Goal: Task Accomplishment & Management: Complete application form

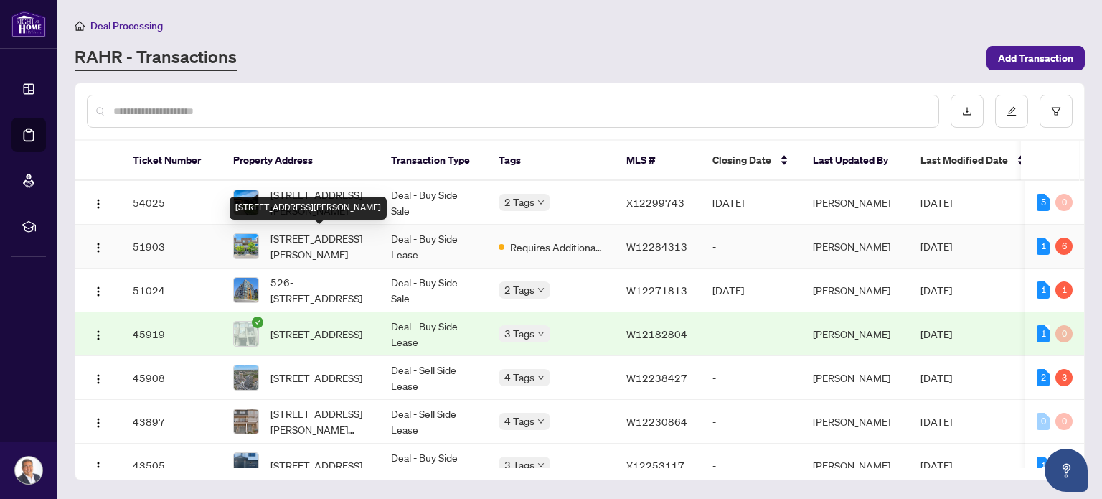
click at [313, 238] on span "[STREET_ADDRESS][PERSON_NAME]" at bounding box center [320, 246] width 98 height 32
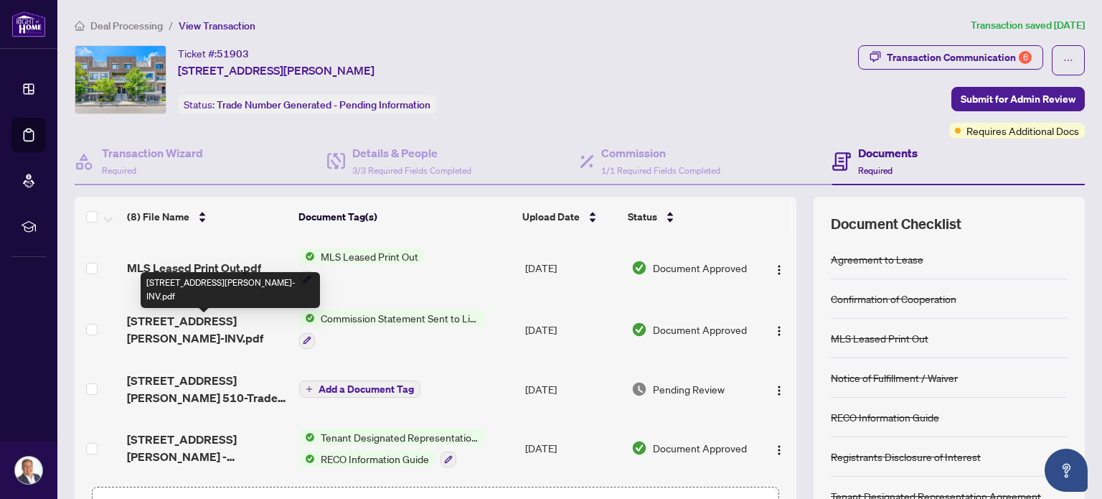
click at [221, 326] on span "[STREET_ADDRESS][PERSON_NAME]-INV.pdf" at bounding box center [207, 329] width 161 height 34
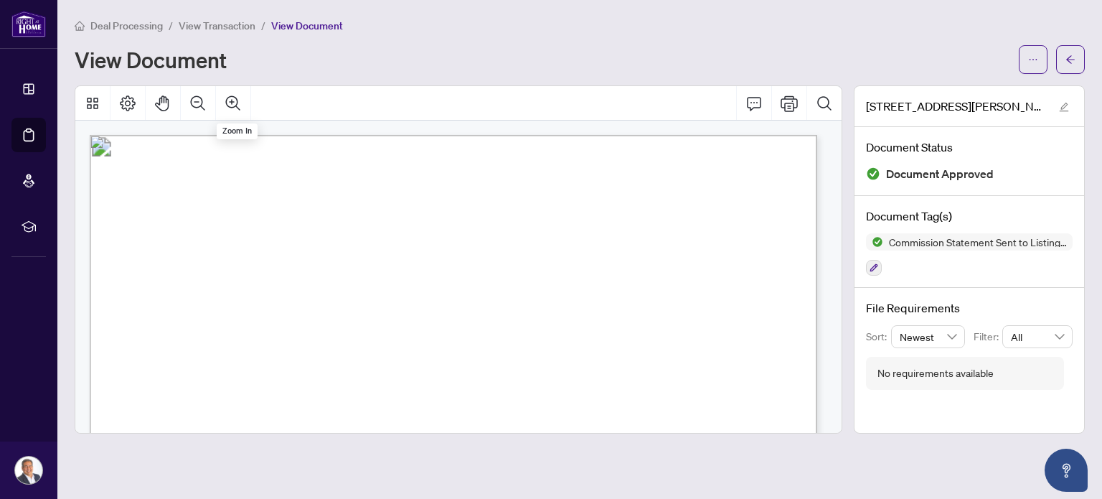
click at [253, 23] on span "View Transaction" at bounding box center [217, 25] width 77 height 13
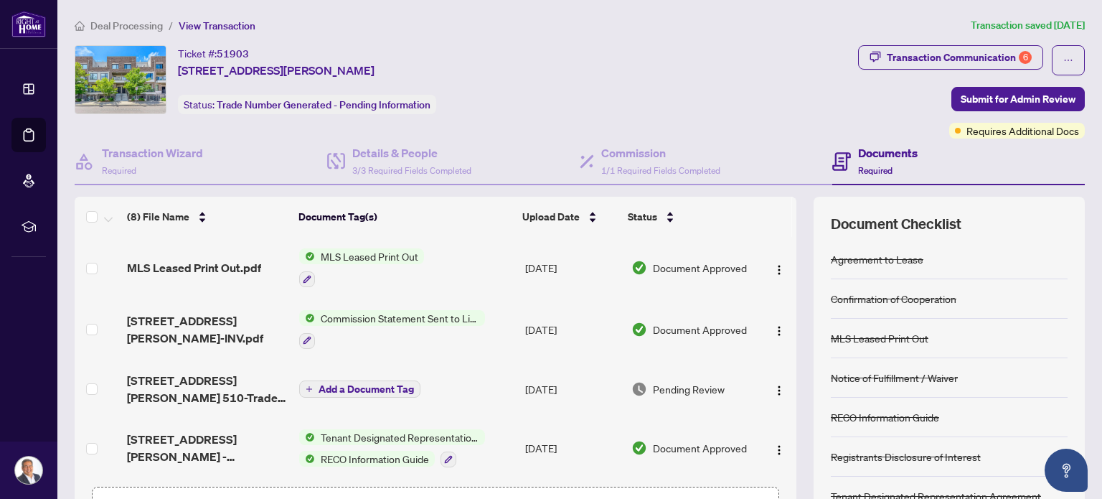
scroll to position [72, 0]
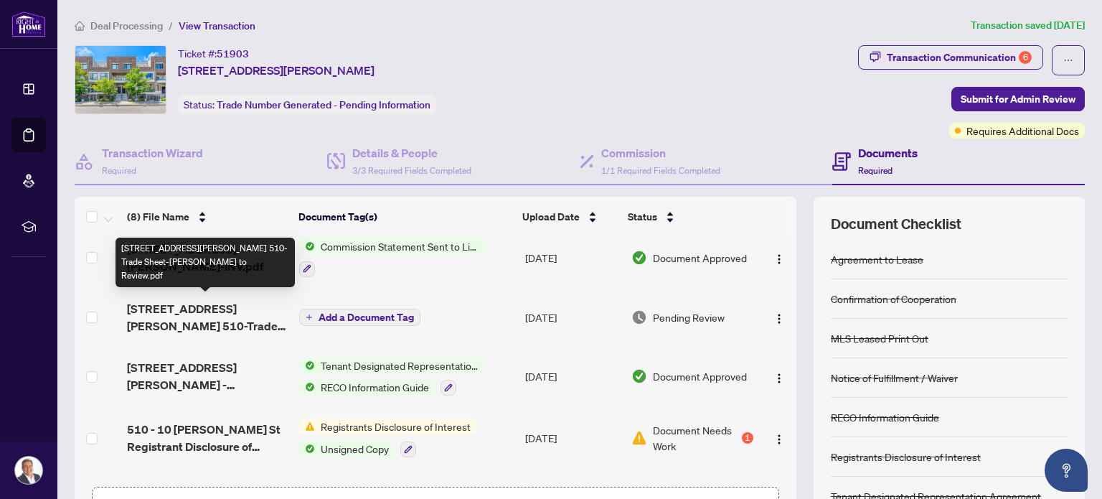
click at [213, 318] on span "[STREET_ADDRESS][PERSON_NAME] 510-Trade Sheet-[PERSON_NAME] to Review.pdf" at bounding box center [207, 317] width 161 height 34
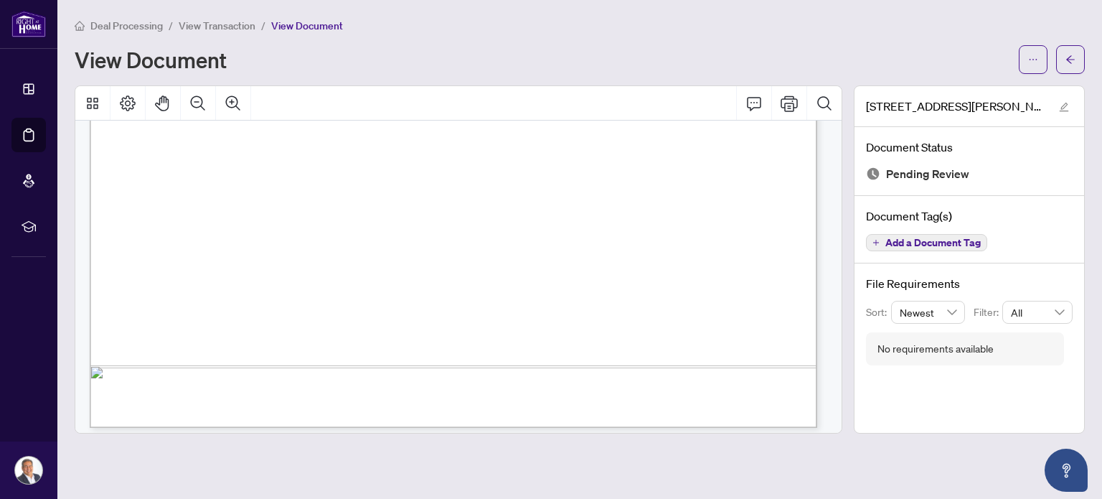
scroll to position [657, 0]
click at [222, 24] on span "View Transaction" at bounding box center [217, 25] width 77 height 13
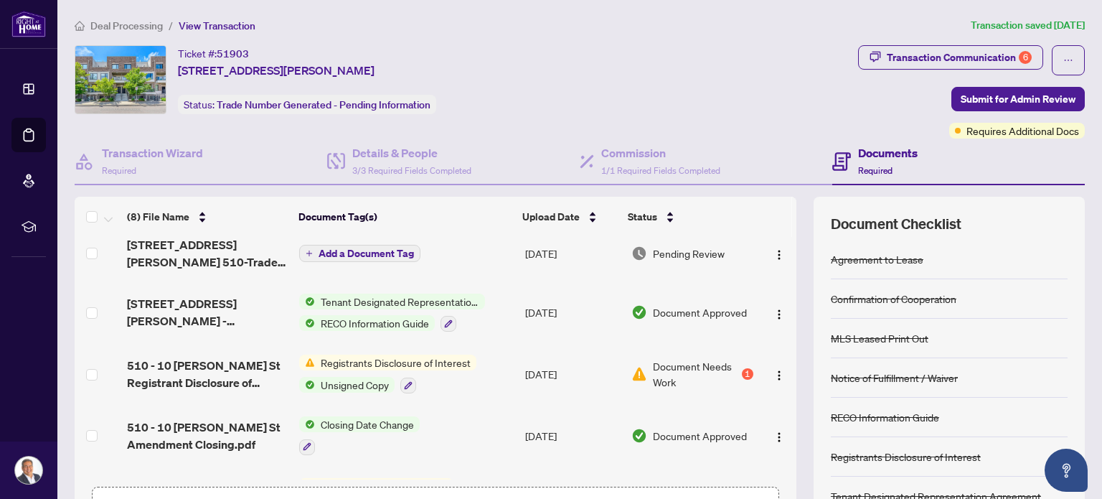
scroll to position [144, 0]
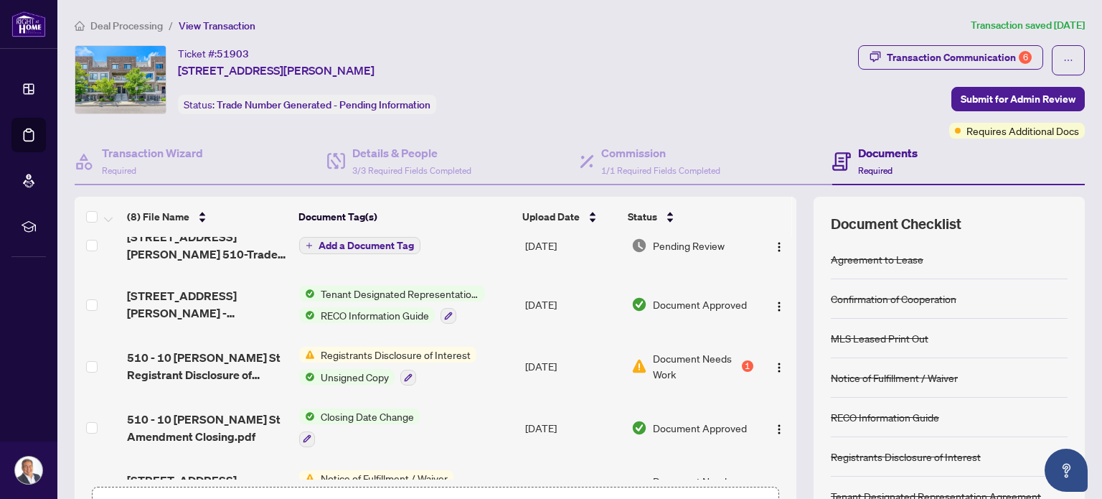
click at [454, 357] on span "Registrants Disclosure of Interest" at bounding box center [395, 355] width 161 height 16
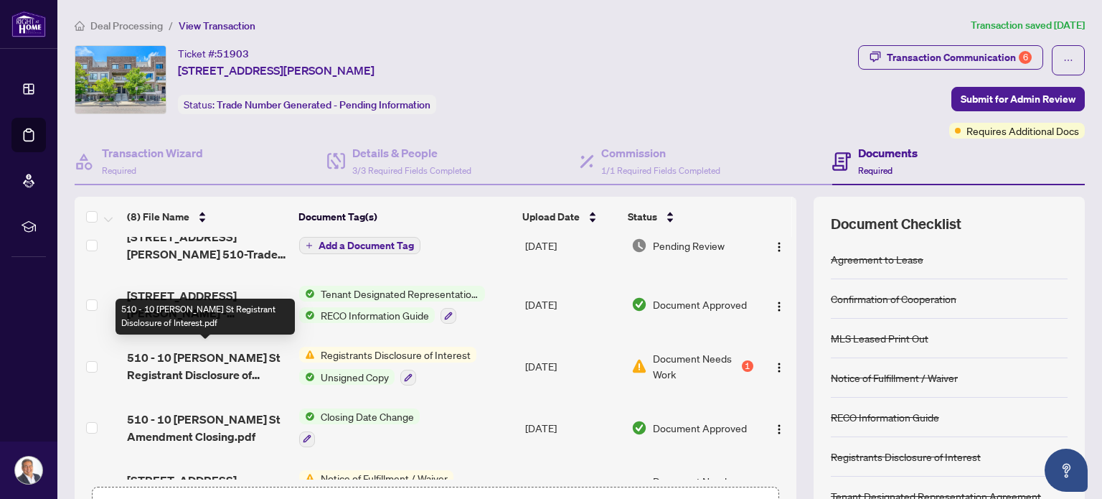
click at [222, 352] on span "510 - 10 [PERSON_NAME] St Registrant Disclosure of Interest.pdf" at bounding box center [207, 366] width 161 height 34
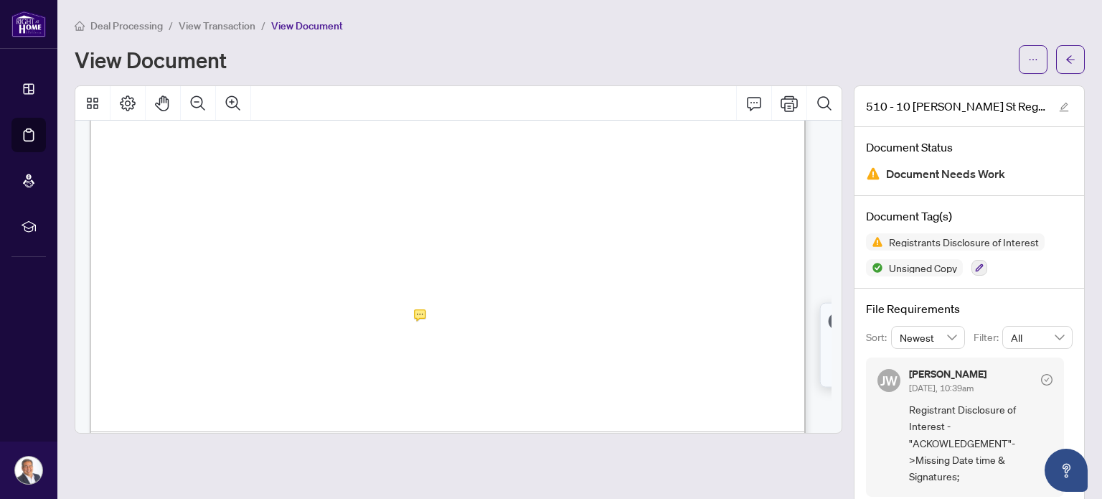
scroll to position [642, 0]
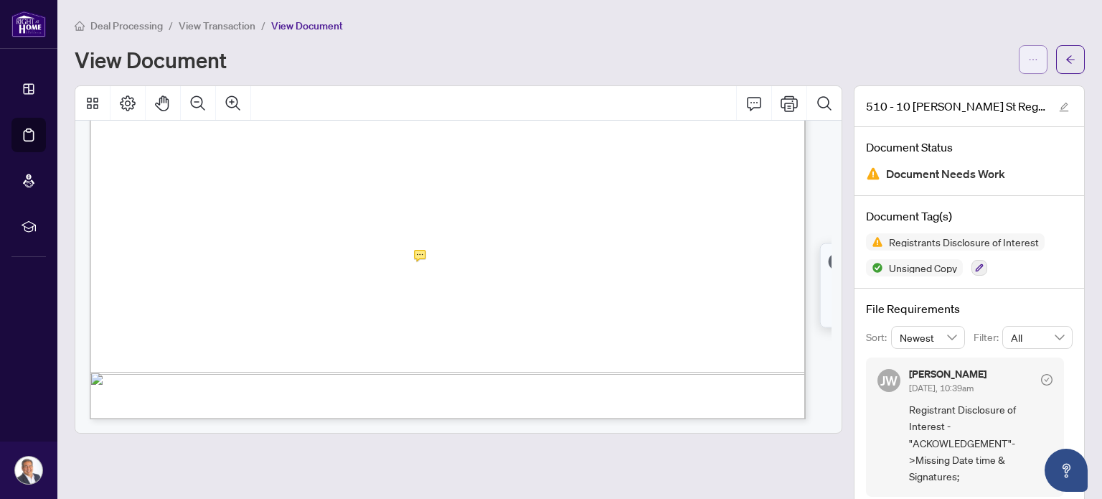
click at [1028, 62] on icon "ellipsis" at bounding box center [1033, 60] width 10 height 10
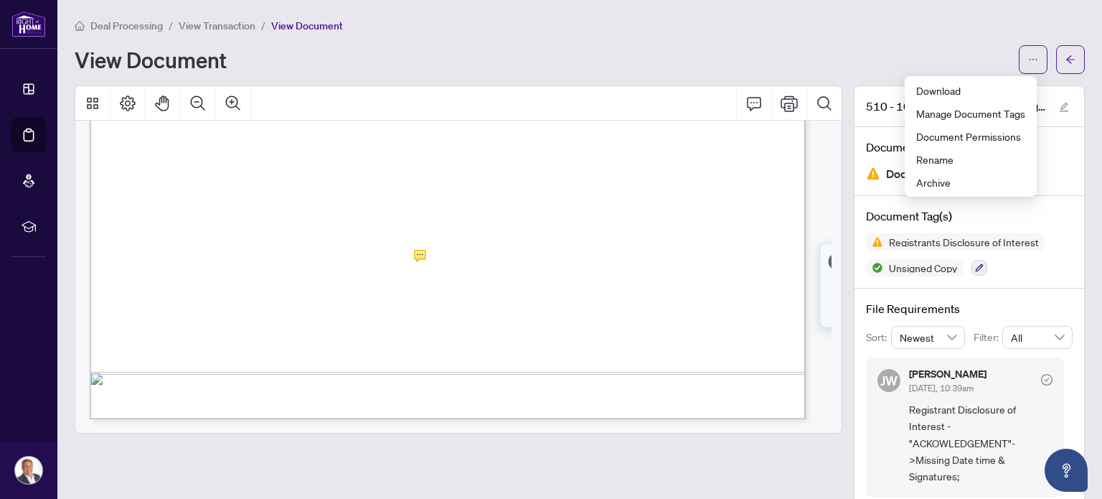
click at [908, 51] on div "View Document" at bounding box center [543, 59] width 936 height 23
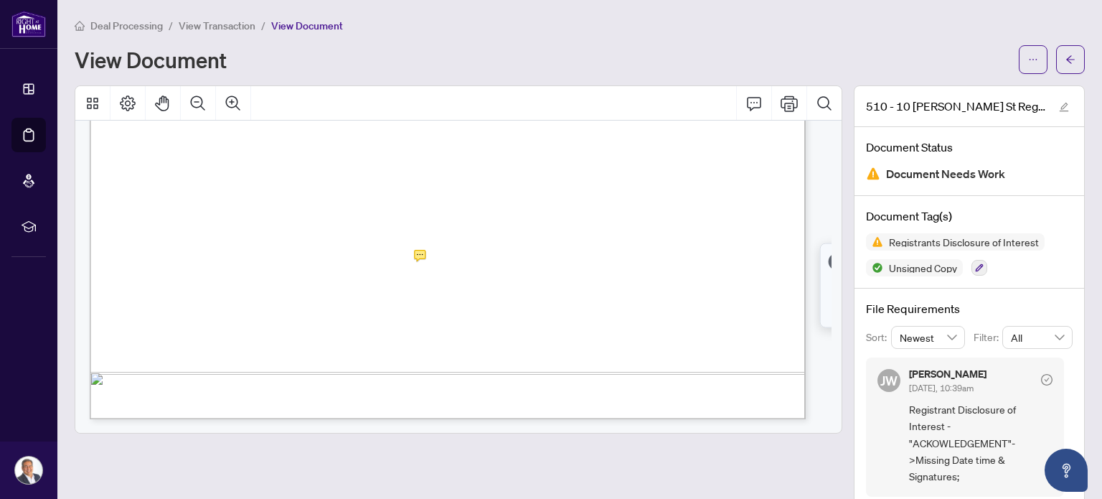
click at [933, 51] on div "View Document" at bounding box center [543, 59] width 936 height 23
click at [434, 32] on div "Deal Processing / View Transaction / View Document" at bounding box center [580, 25] width 1011 height 17
click at [220, 24] on span "View Transaction" at bounding box center [217, 25] width 77 height 13
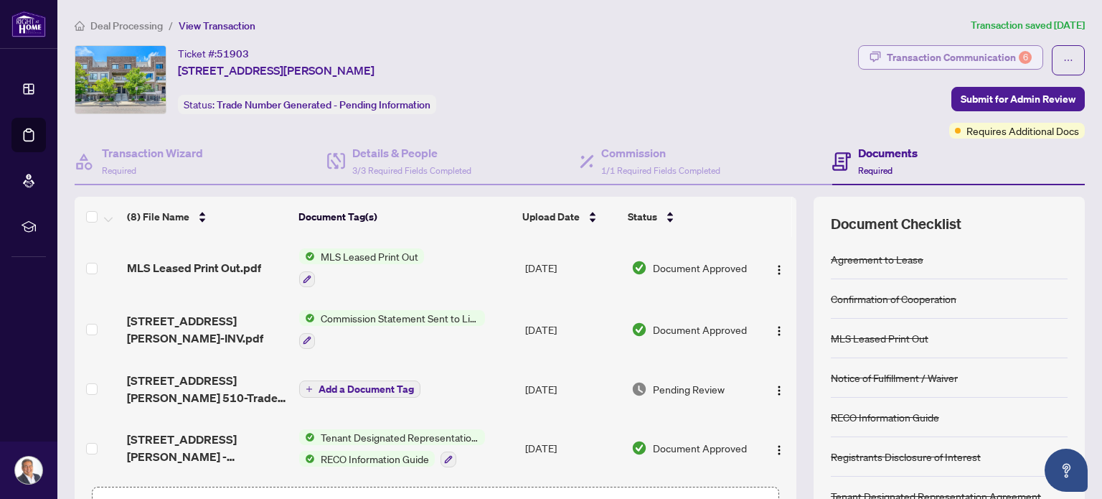
click at [970, 57] on div "Transaction Communication 6" at bounding box center [959, 57] width 145 height 23
type textarea "**********"
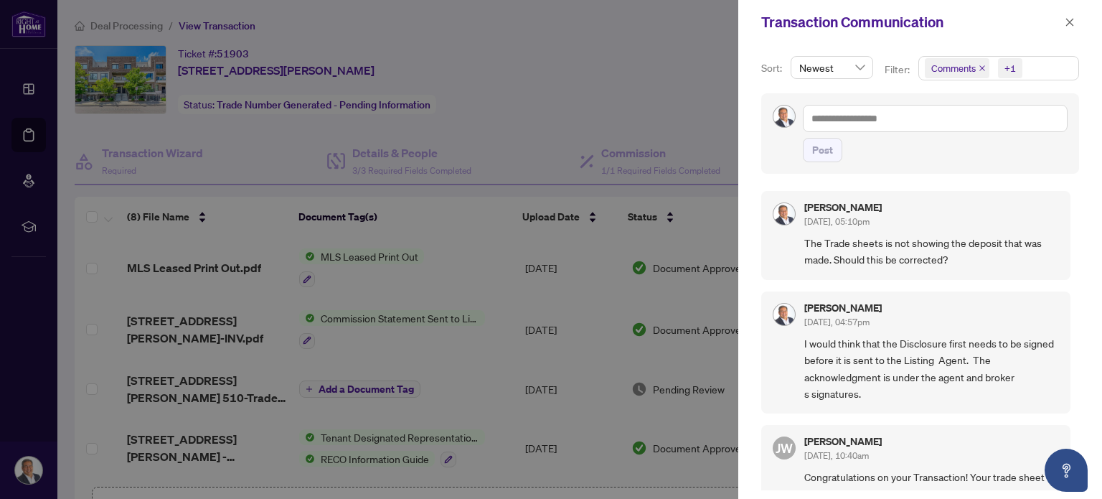
click at [597, 80] on div at bounding box center [551, 249] width 1102 height 499
click at [1071, 22] on icon "close" at bounding box center [1070, 22] width 10 height 10
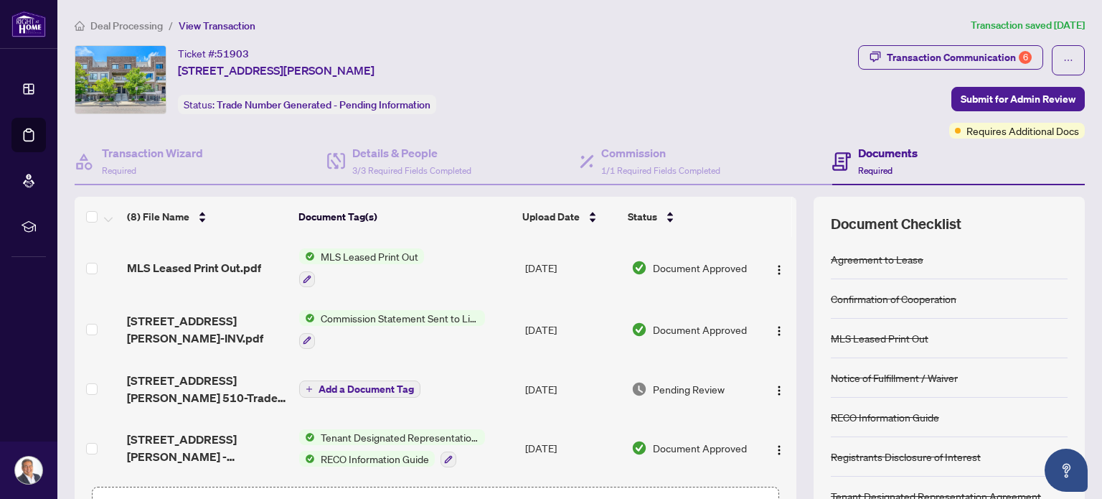
scroll to position [242, 0]
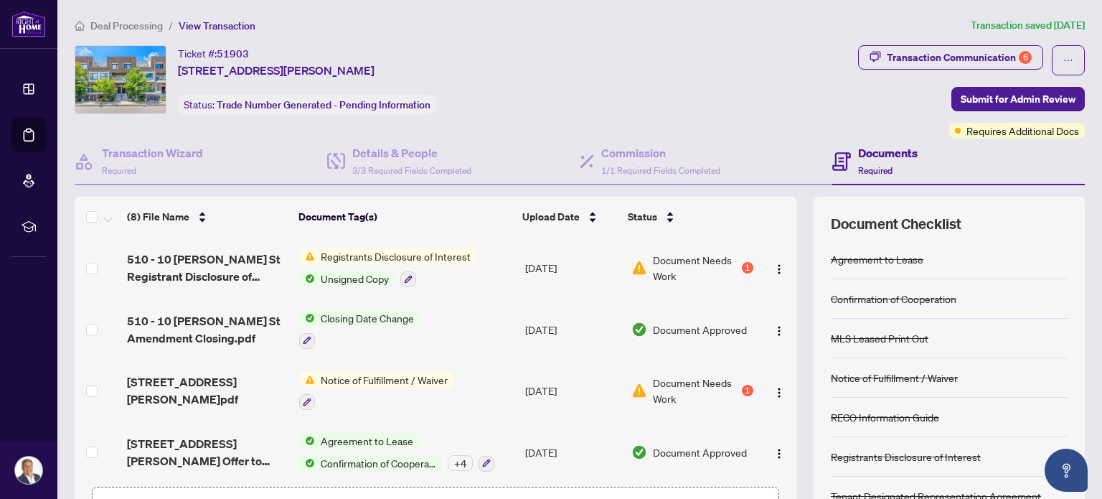
click at [550, 114] on div "Ticket #: 51903 [STREET_ADDRESS][PERSON_NAME] Status: Trade Number Generated - …" at bounding box center [464, 91] width 784 height 93
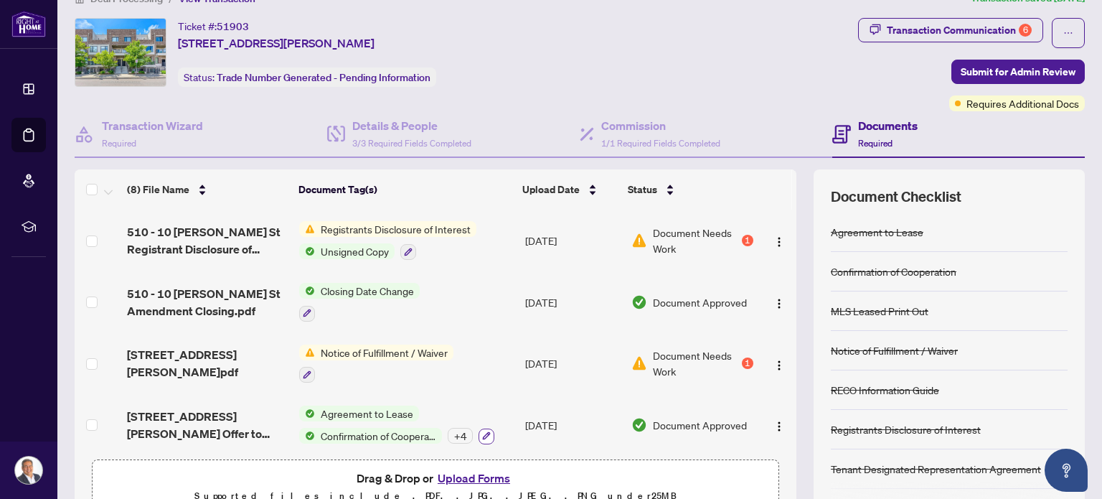
scroll to position [100, 0]
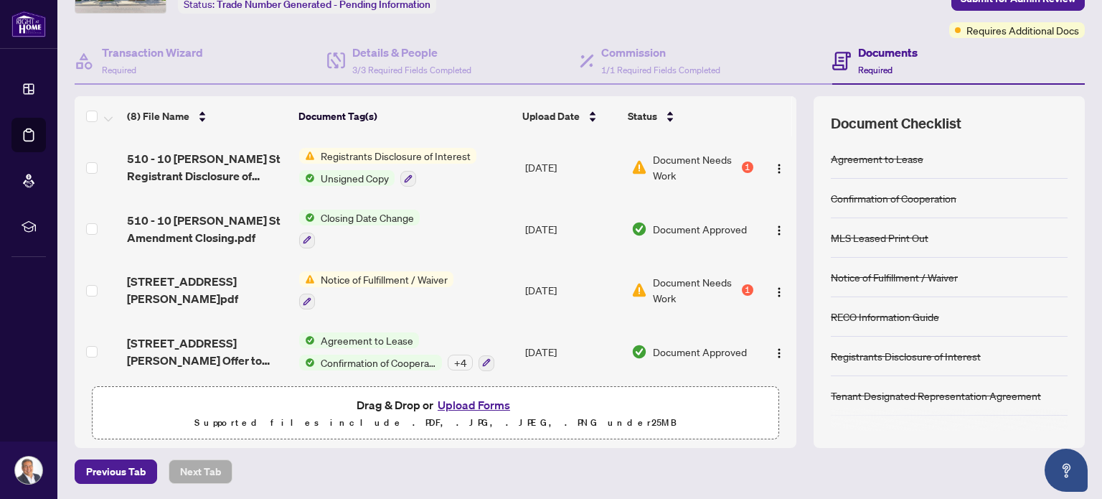
click at [474, 410] on button "Upload Forms" at bounding box center [474, 404] width 81 height 19
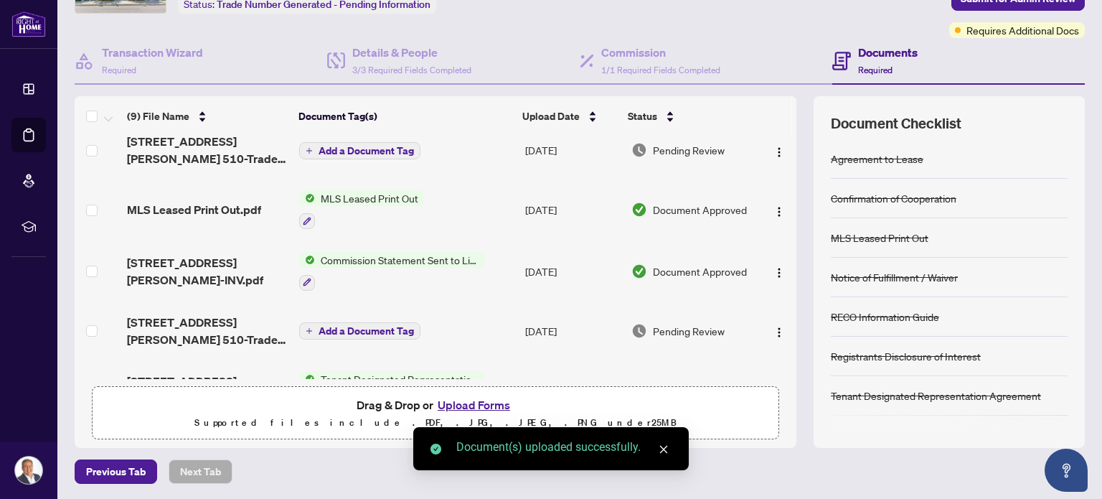
scroll to position [0, 0]
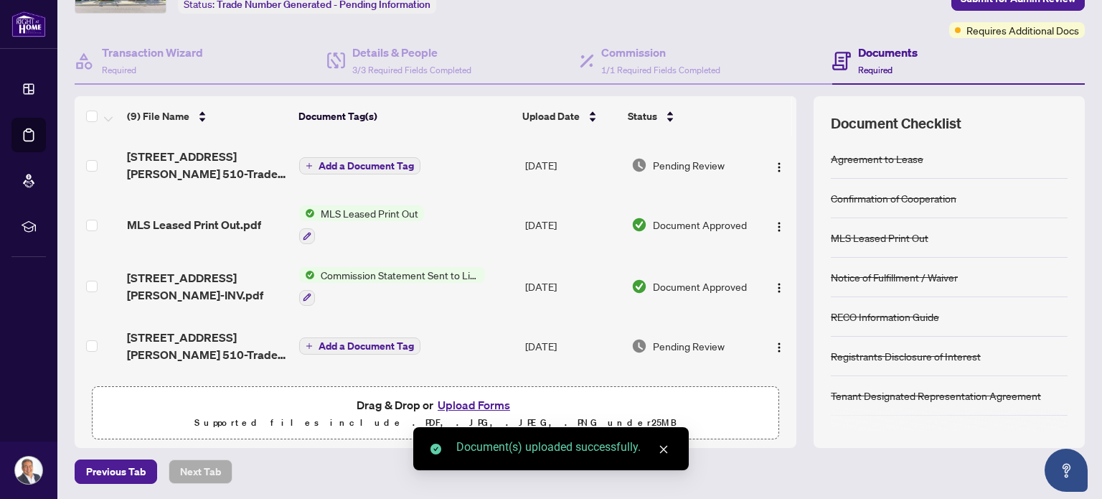
click at [376, 165] on span "Add a Document Tag" at bounding box center [366, 166] width 95 height 10
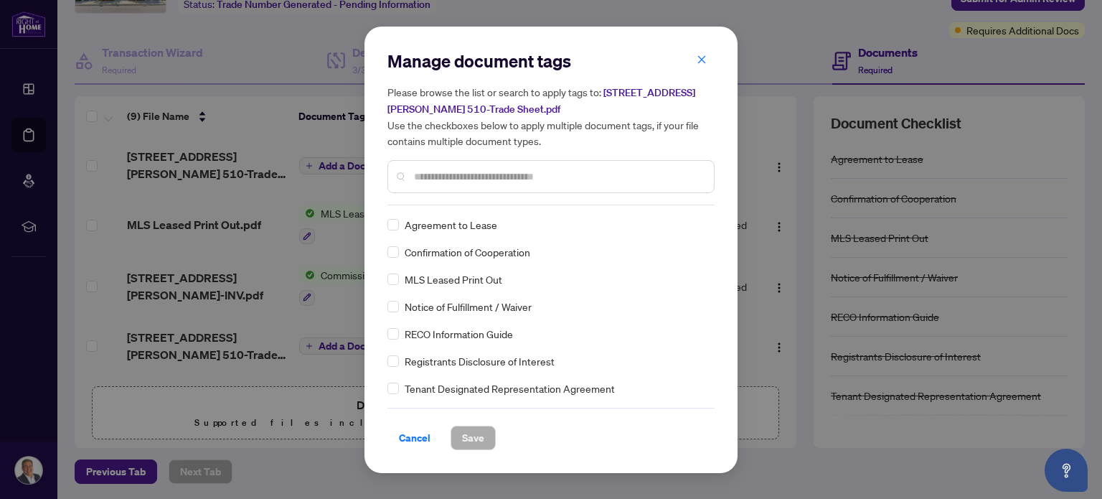
click at [497, 172] on input "text" at bounding box center [558, 177] width 289 height 16
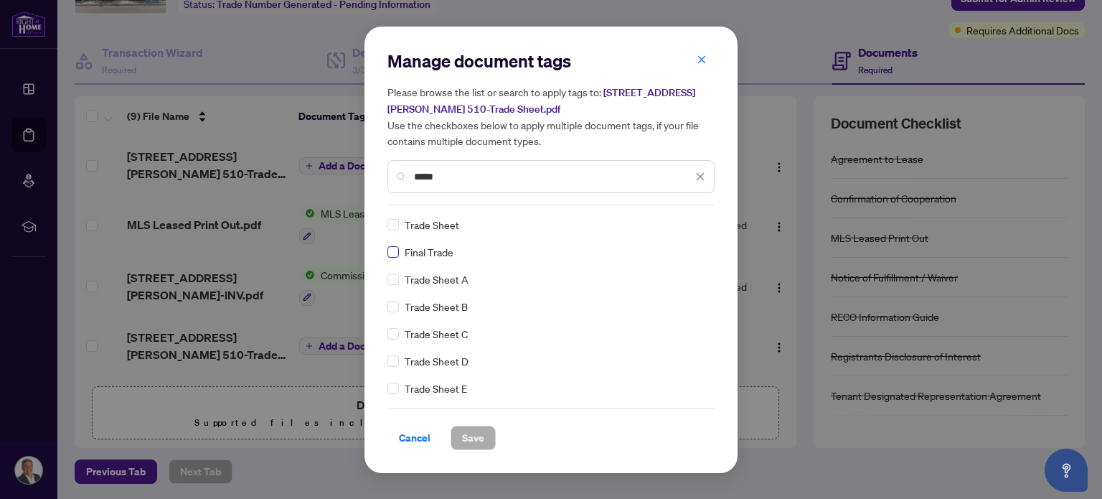
type input "*****"
click at [469, 433] on span "Save" at bounding box center [473, 437] width 22 height 23
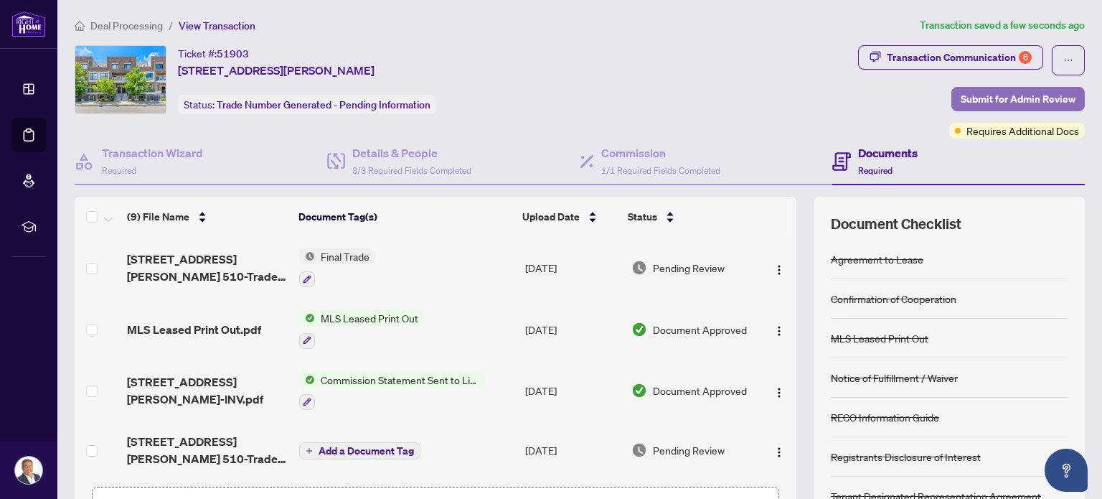
click at [1010, 99] on span "Submit for Admin Review" at bounding box center [1018, 99] width 115 height 23
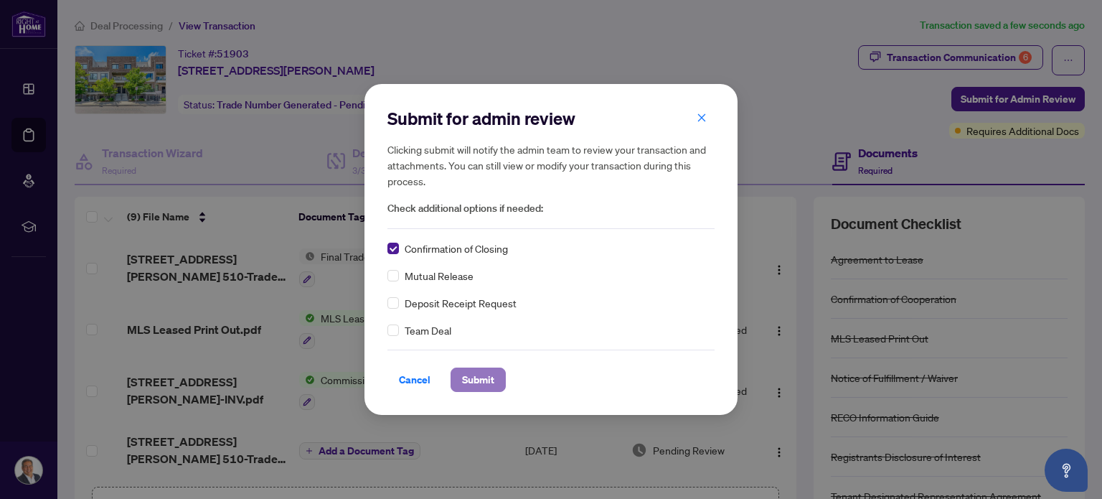
click at [482, 384] on span "Submit" at bounding box center [478, 379] width 32 height 23
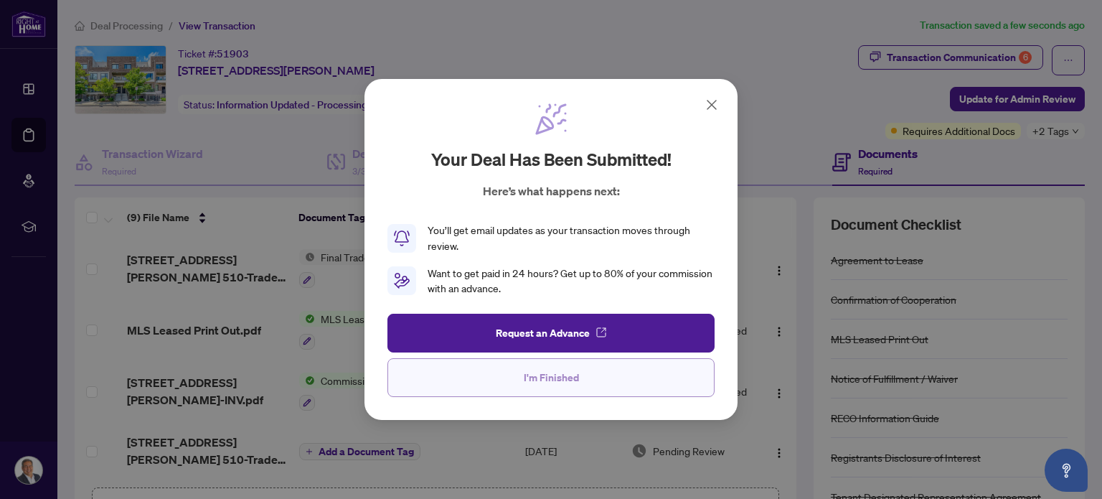
click at [561, 375] on span "I'm Finished" at bounding box center [551, 377] width 55 height 23
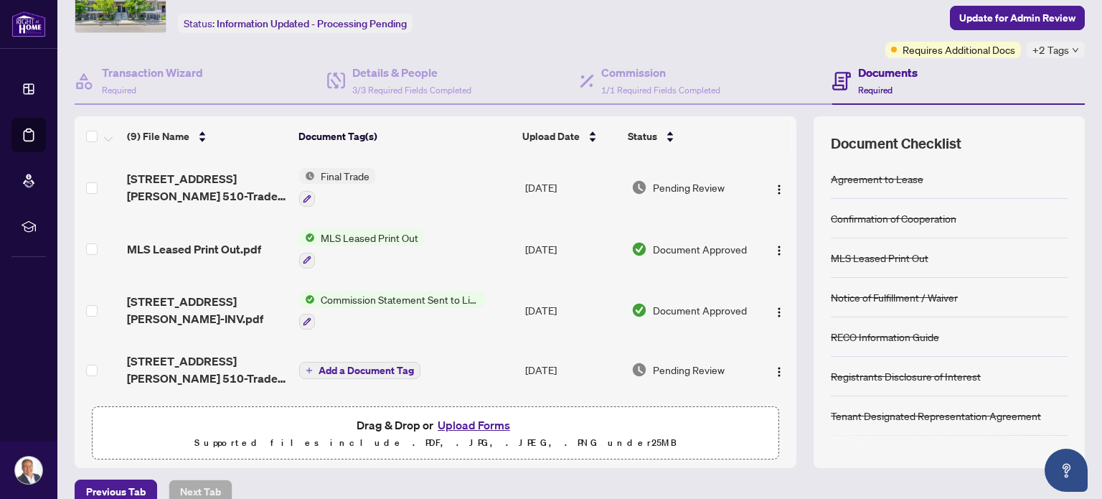
scroll to position [100, 0]
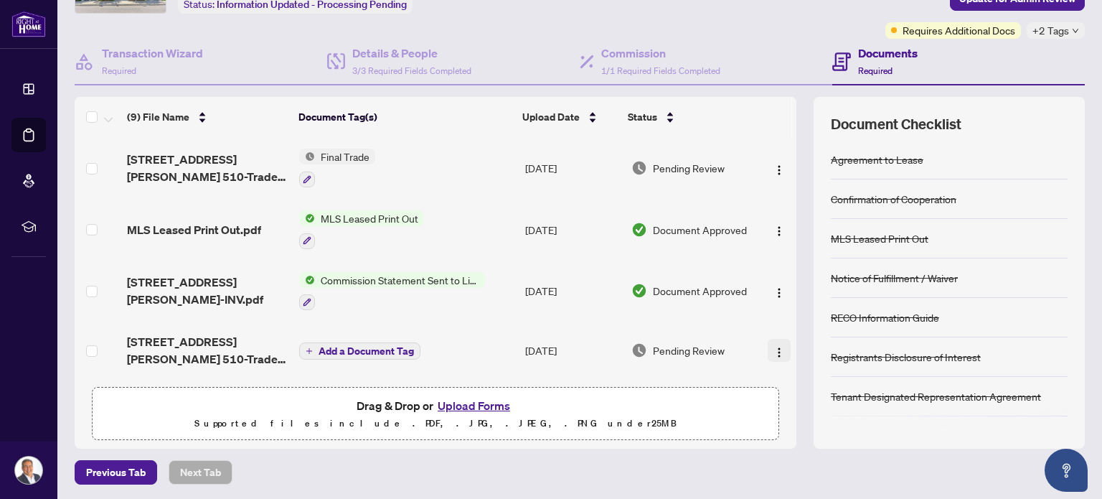
click at [774, 347] on img "button" at bounding box center [779, 352] width 11 height 11
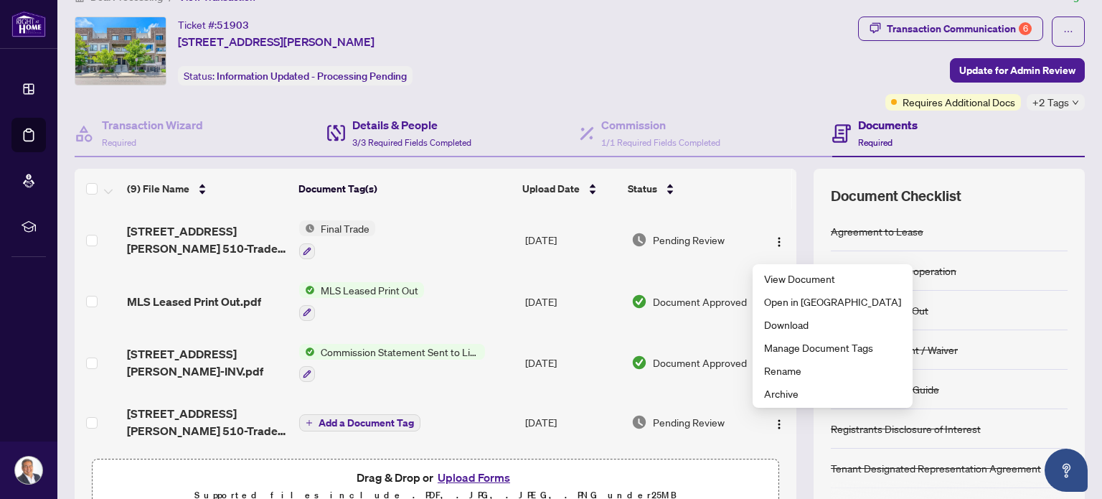
scroll to position [0, 0]
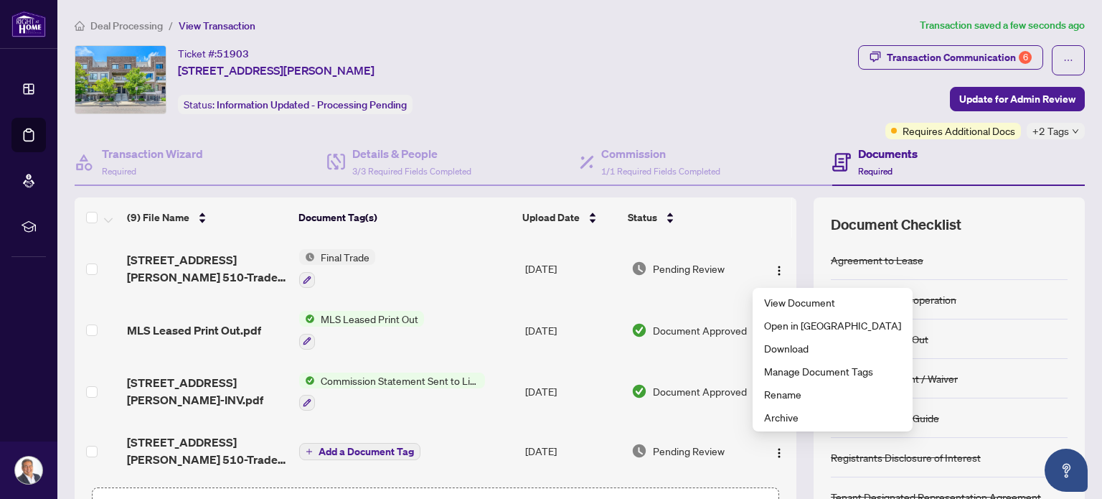
click at [206, 28] on span "View Transaction" at bounding box center [217, 25] width 77 height 13
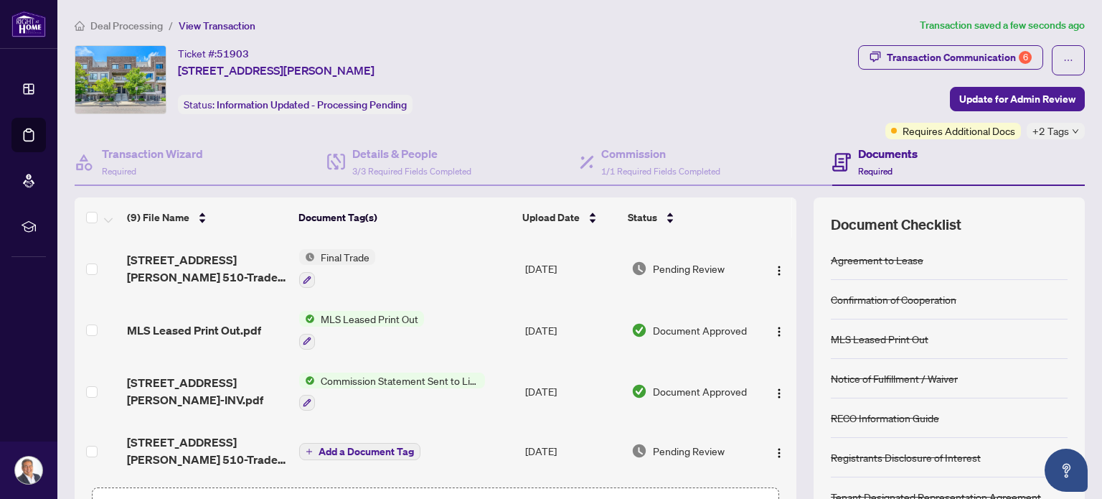
click at [1072, 131] on icon "down" at bounding box center [1075, 131] width 7 height 7
click at [617, 78] on div "Ticket #: 51903 [STREET_ADDRESS][PERSON_NAME] Status: Information Updated - Pro…" at bounding box center [464, 79] width 778 height 69
click at [126, 23] on span "Deal Processing" at bounding box center [126, 25] width 72 height 13
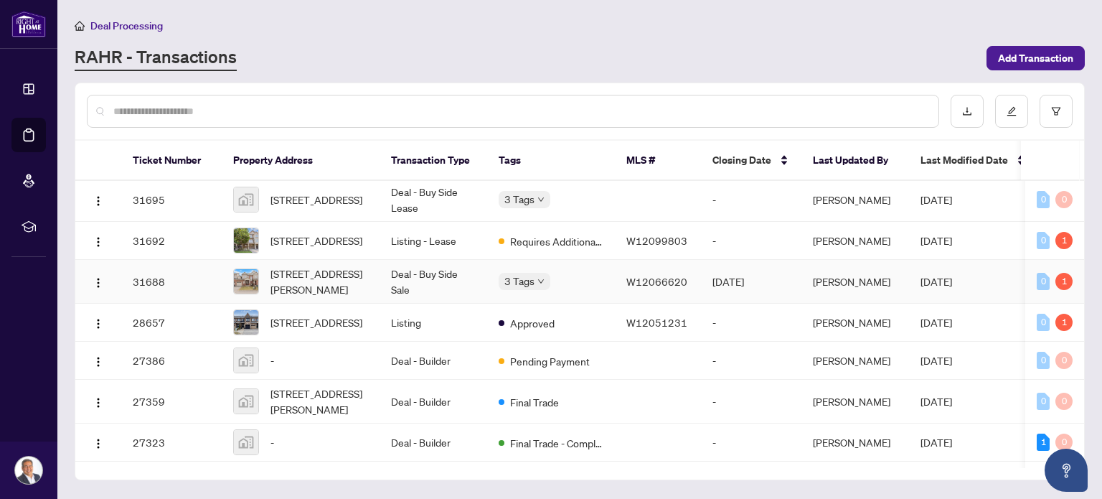
scroll to position [1005, 0]
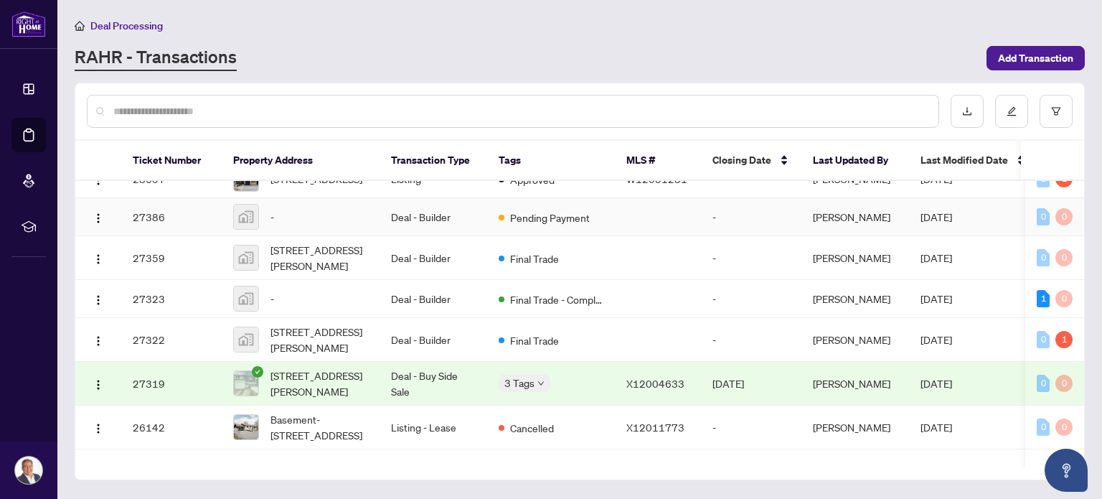
click at [367, 236] on td "-" at bounding box center [301, 217] width 158 height 38
